Goal: Find specific page/section: Find specific page/section

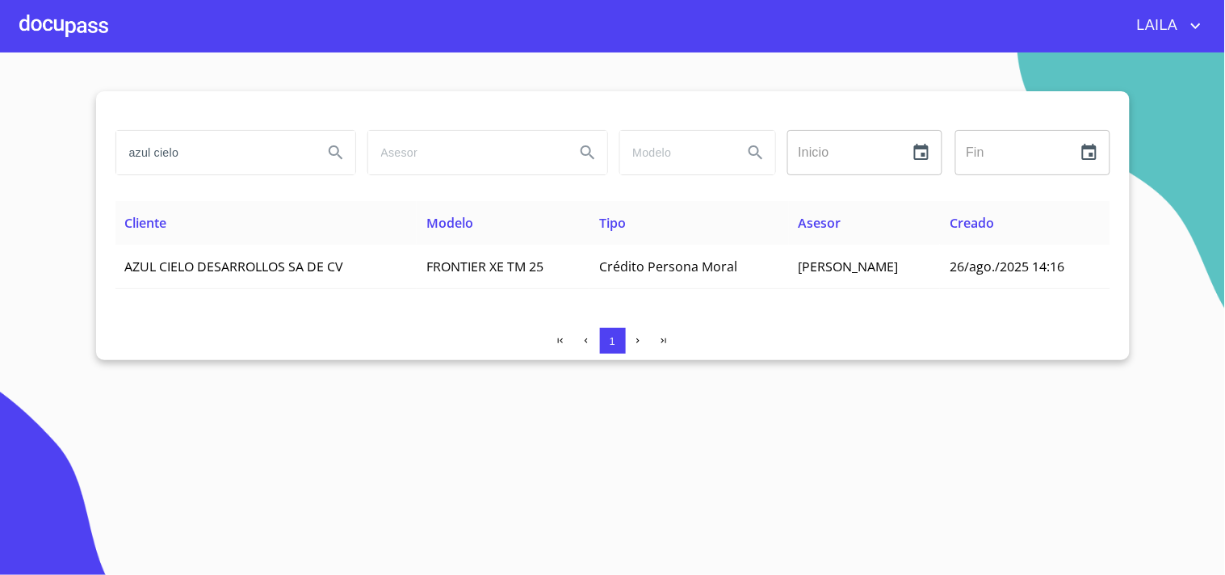
click at [179, 149] on input "azul cielo" at bounding box center [213, 153] width 194 height 44
drag, startPoint x: 0, startPoint y: 0, endPoint x: 180, endPoint y: 149, distance: 233.5
click at [180, 149] on input "azul cielo" at bounding box center [213, 153] width 194 height 44
type input "[PERSON_NAME]"
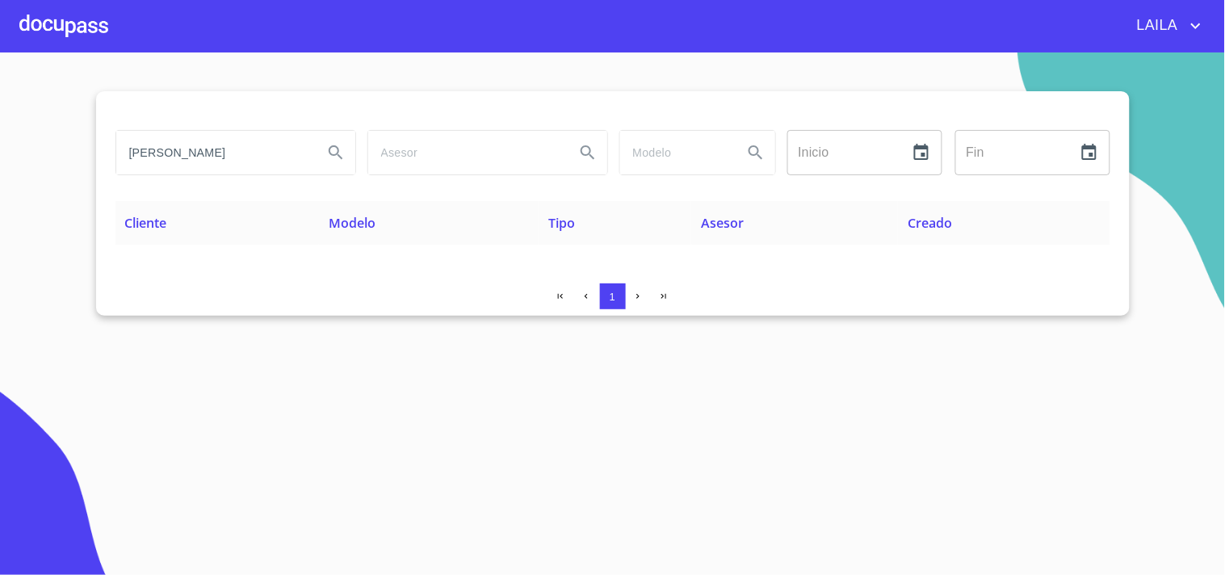
click at [58, 27] on div at bounding box center [63, 26] width 89 height 52
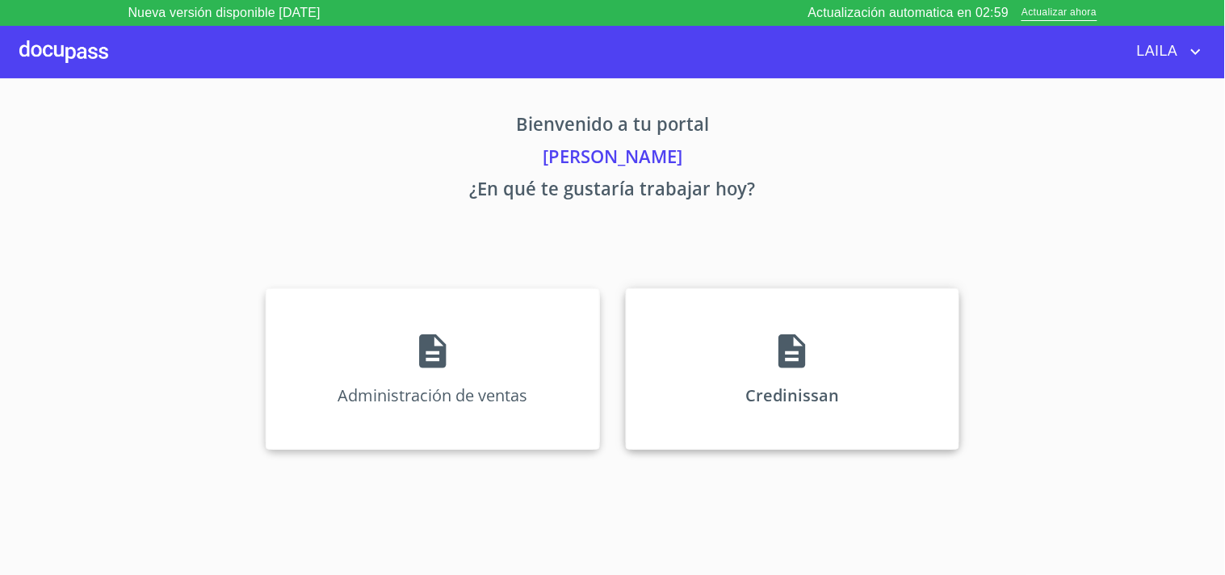
click at [800, 368] on icon at bounding box center [792, 351] width 40 height 40
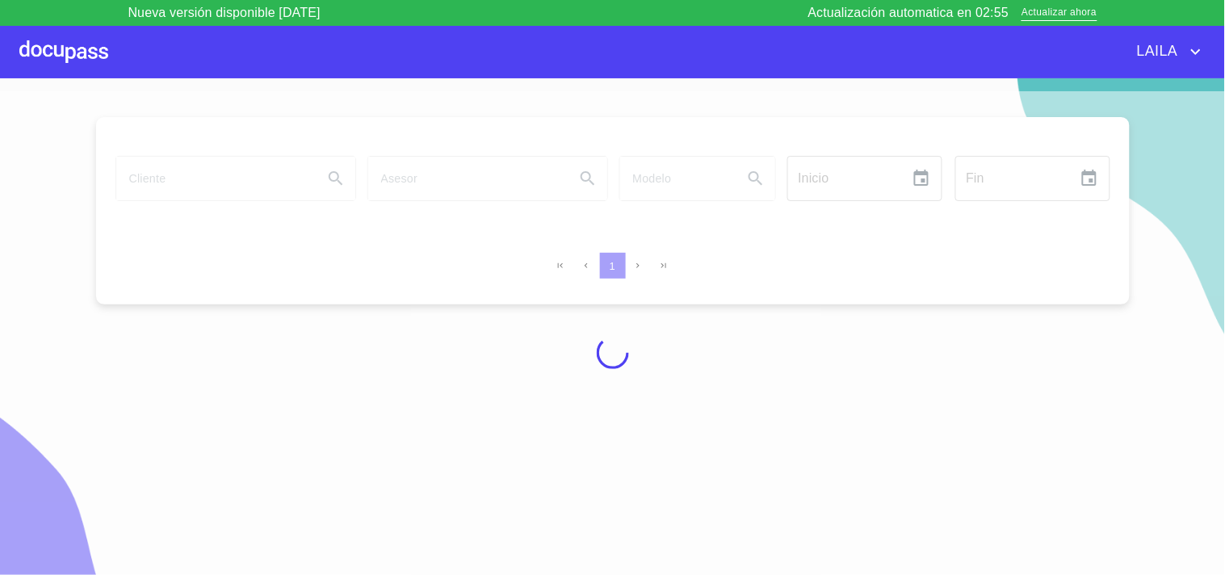
click at [81, 52] on div at bounding box center [63, 52] width 89 height 52
